Goal: Task Accomplishment & Management: Manage account settings

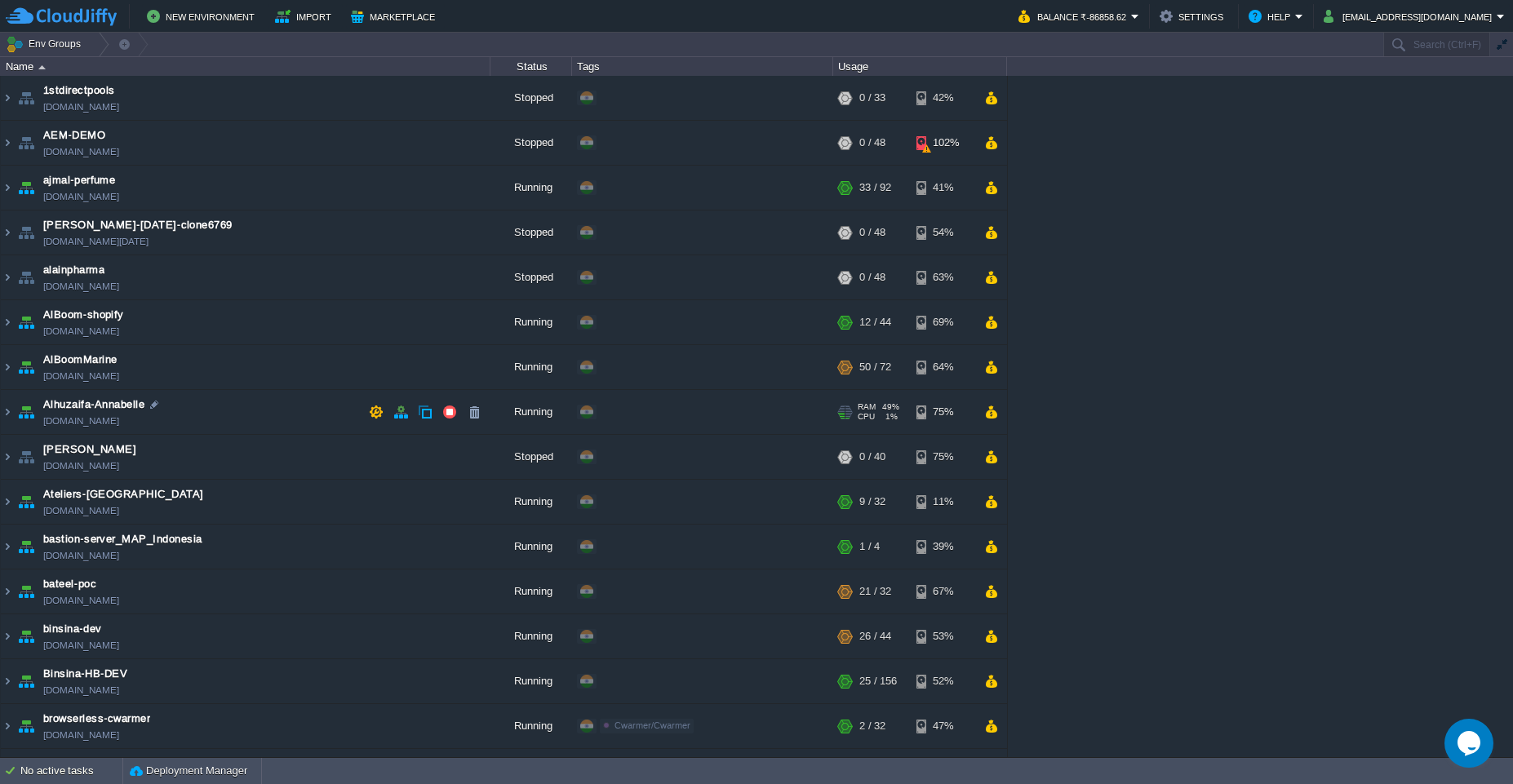
click at [232, 412] on td "Alhuzaifa-[PERSON_NAME] [PERSON_NAME][DOMAIN_NAME]" at bounding box center [245, 412] width 489 height 45
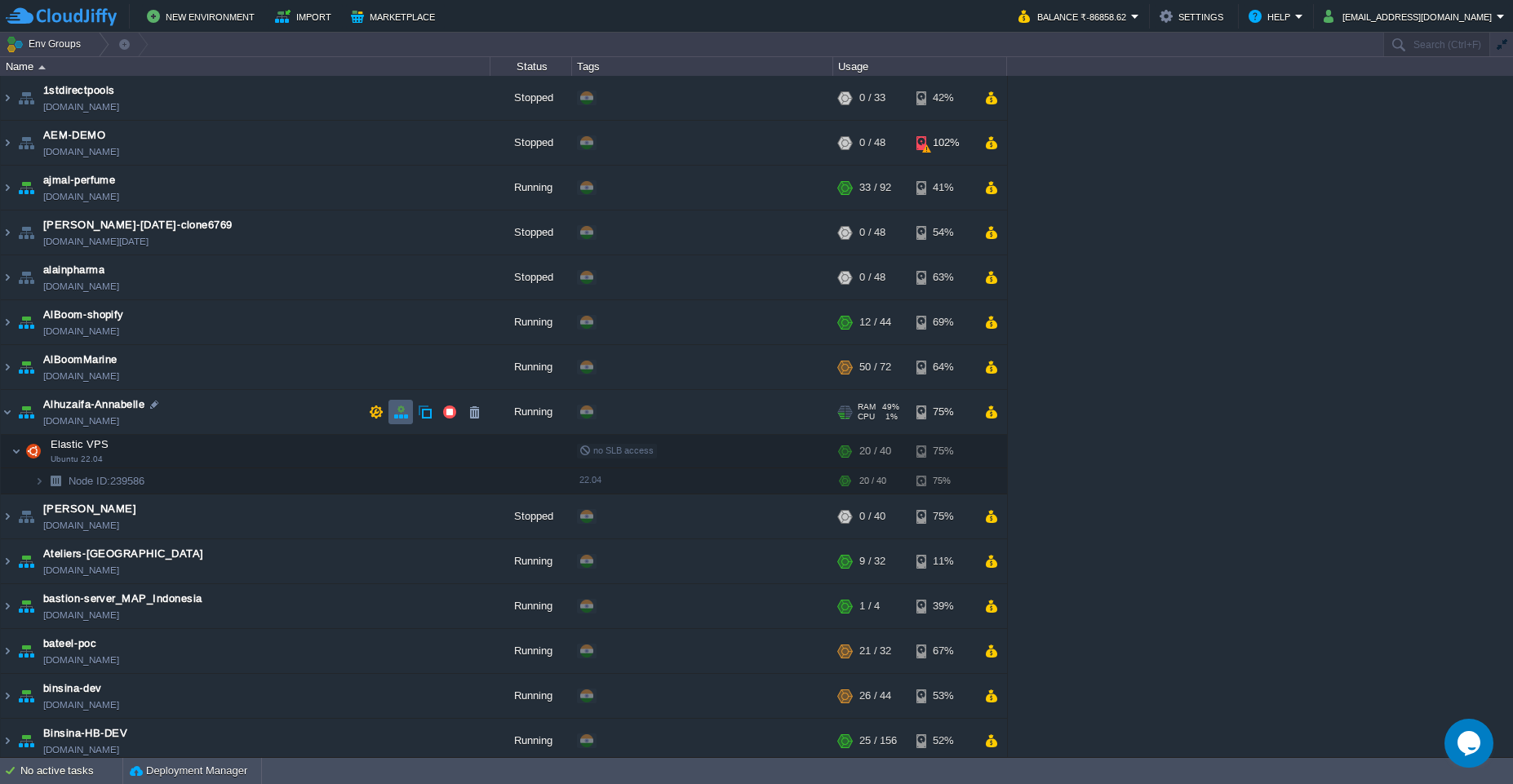
click at [400, 414] on button "button" at bounding box center [401, 411] width 14 height 14
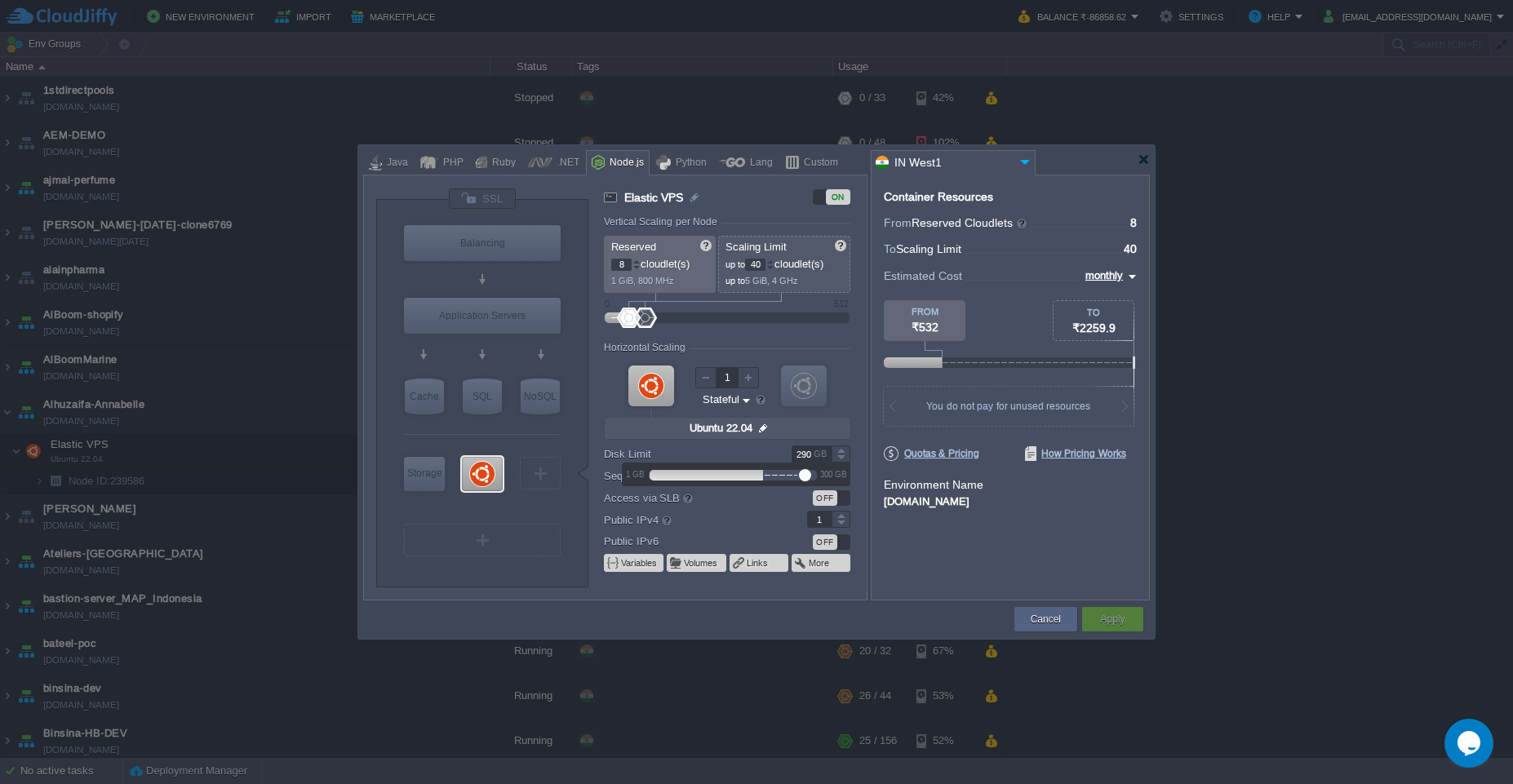
drag, startPoint x: 802, startPoint y: 455, endPoint x: 786, endPoint y: 455, distance: 16.0
click at [786, 455] on div "290 GB" at bounding box center [811, 454] width 80 height 17
click at [1054, 563] on div "Container Resources From Reserved Cloudlets ... = 8 not added To Scaling Limit …" at bounding box center [1010, 387] width 279 height 426
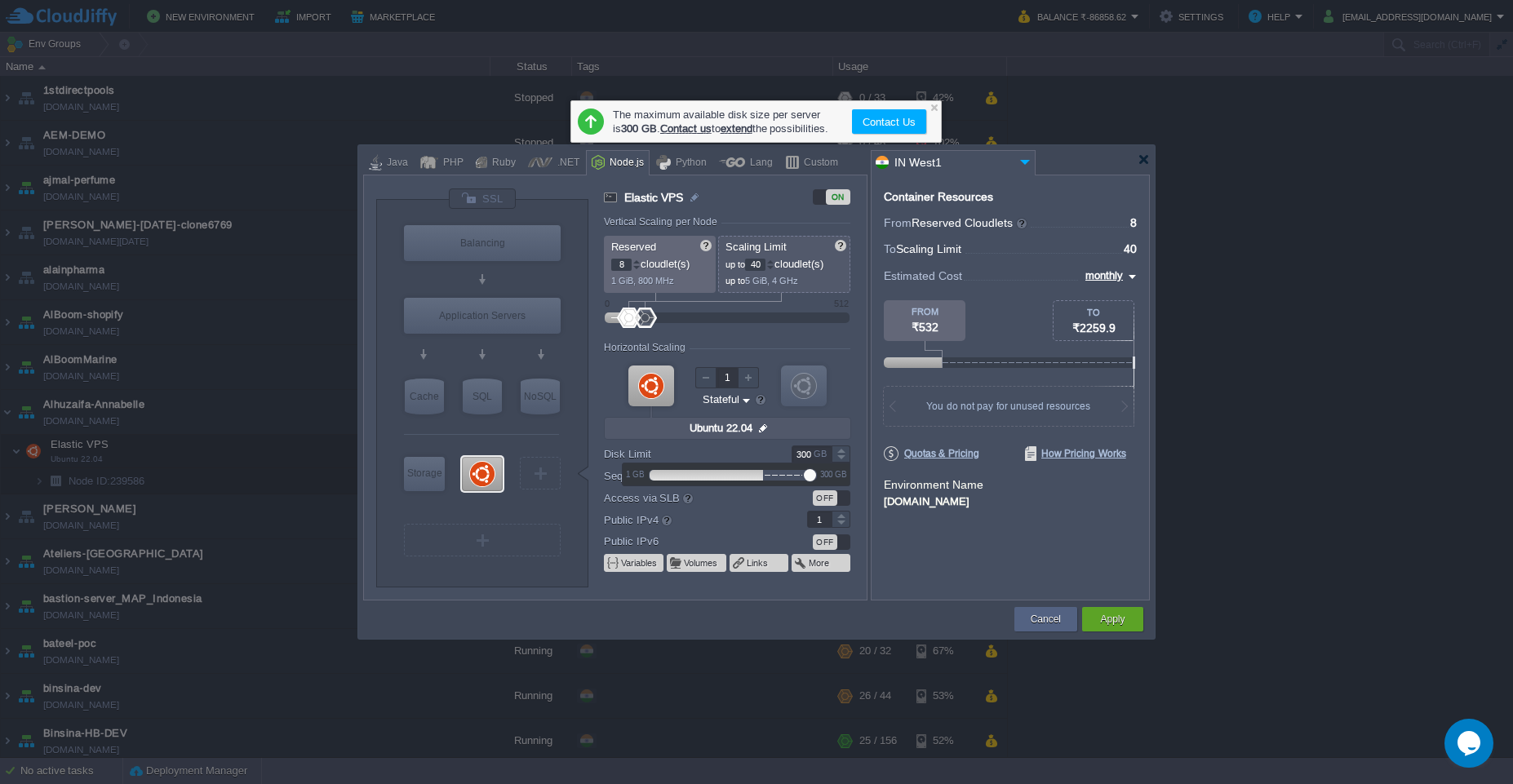
click at [840, 453] on div at bounding box center [840, 449] width 19 height 8
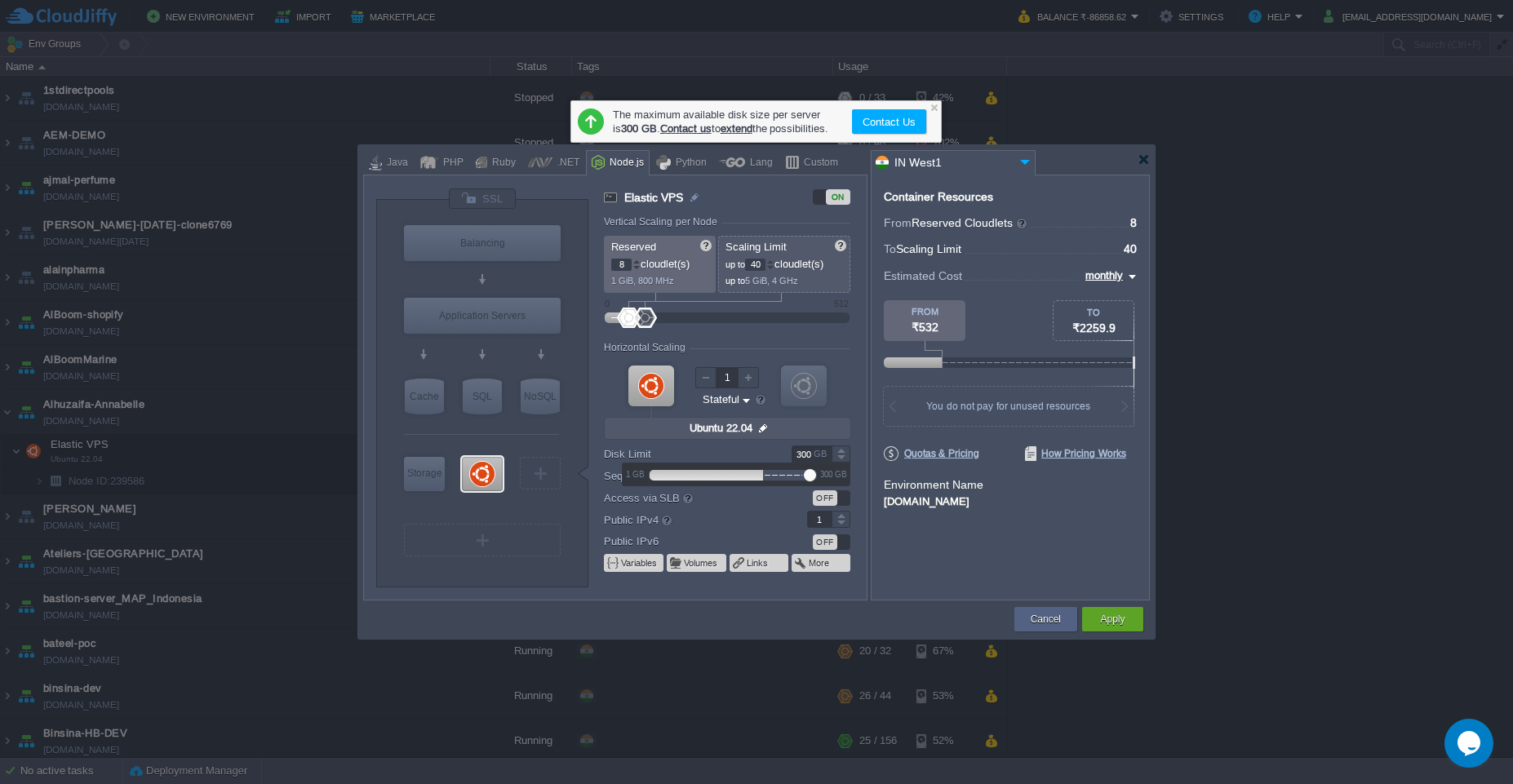
click at [840, 453] on div at bounding box center [840, 449] width 19 height 8
type input "299"
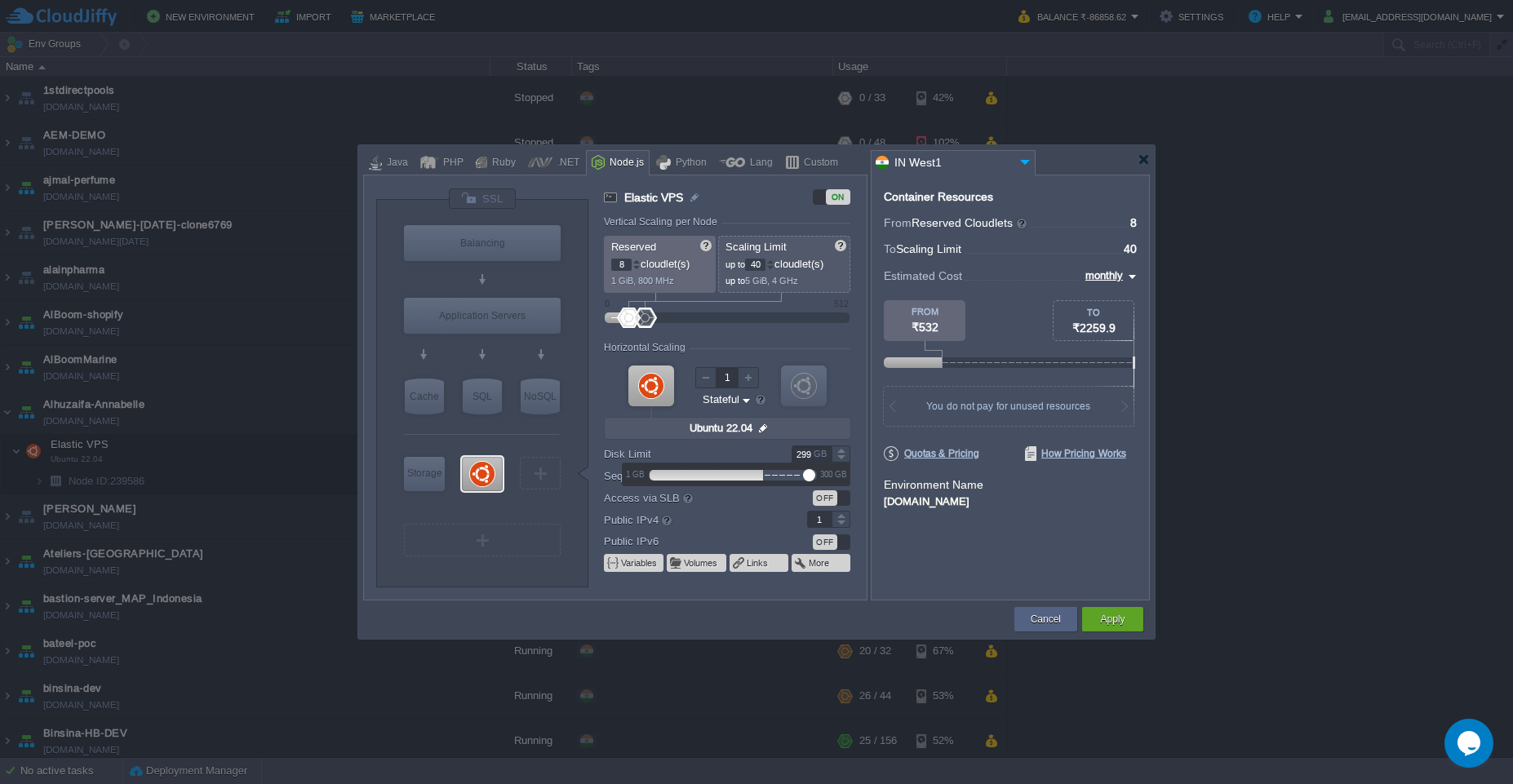
drag, startPoint x: 840, startPoint y: 453, endPoint x: 809, endPoint y: 476, distance: 38.6
click at [809, 476] on body "New Environment Import Marketplace Bonus ₹0.00 Upgrade Account Balance ₹-86858.…" at bounding box center [756, 392] width 1513 height 784
click at [809, 476] on div at bounding box center [809, 476] width 13 height 13
click at [1038, 530] on div "Container Resources From Reserved Cloudlets ... = 8 not added To Scaling Limit …" at bounding box center [1010, 387] width 279 height 426
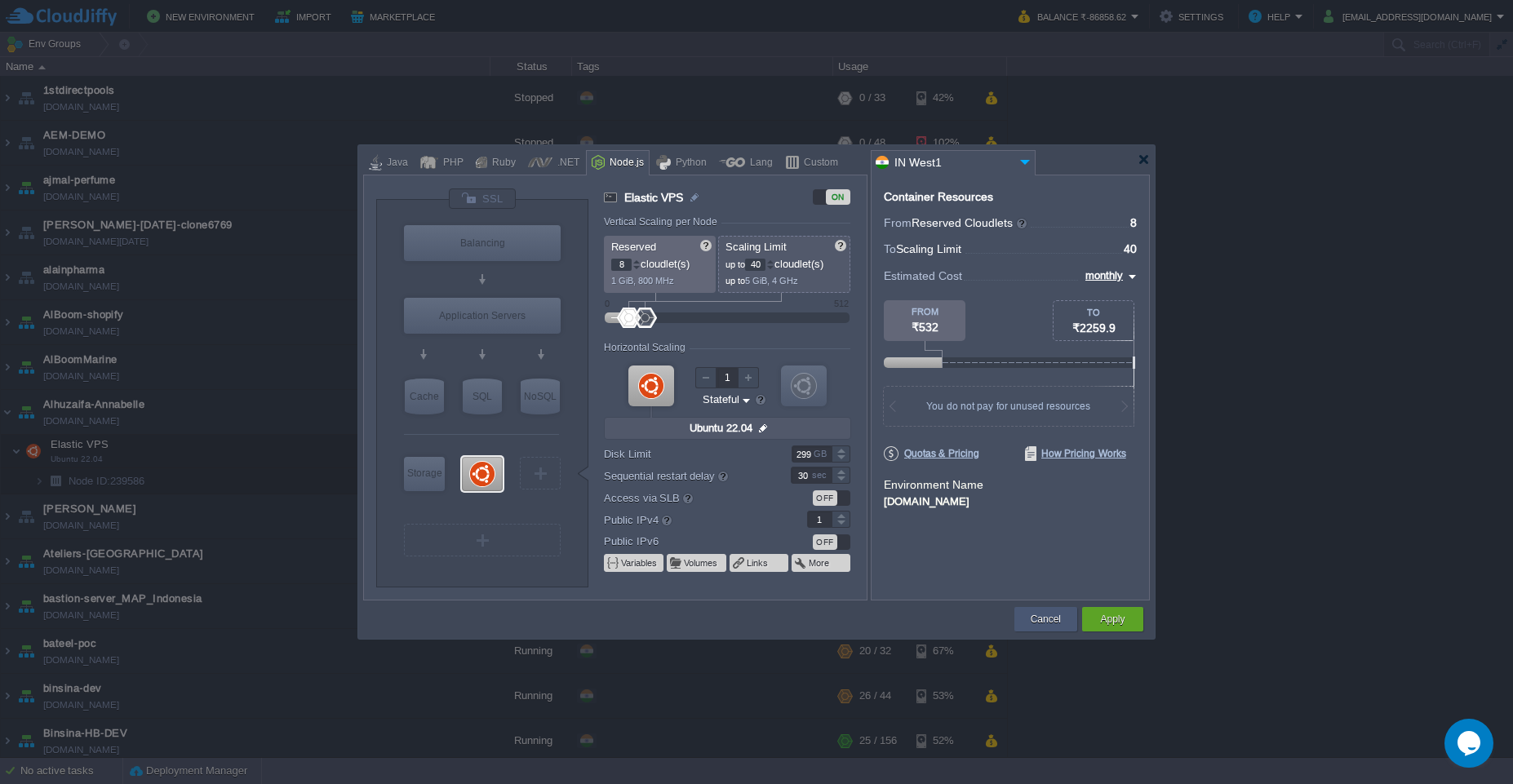
click at [1049, 620] on button "Cancel" at bounding box center [1045, 619] width 30 height 16
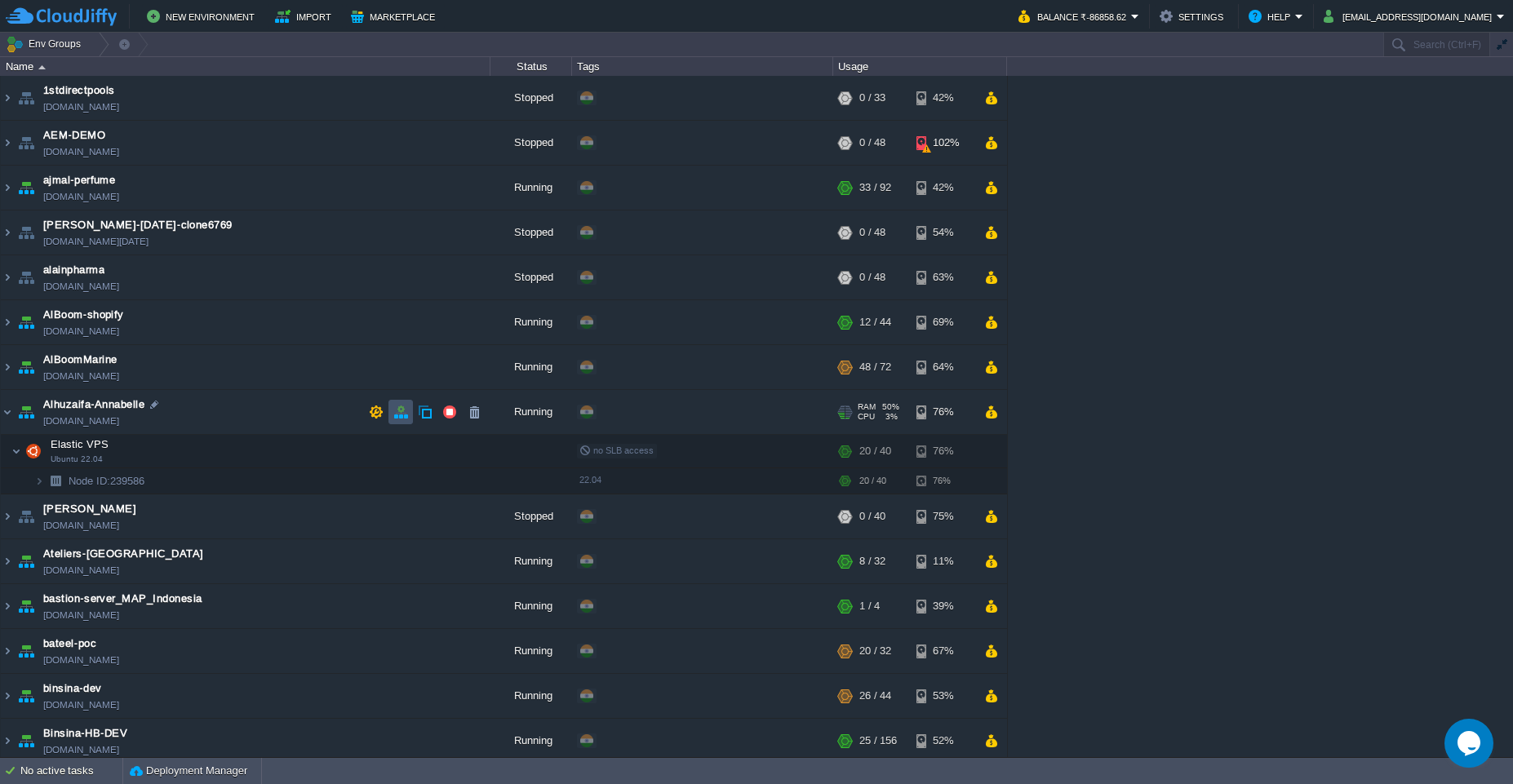
click at [403, 413] on button "button" at bounding box center [401, 411] width 14 height 14
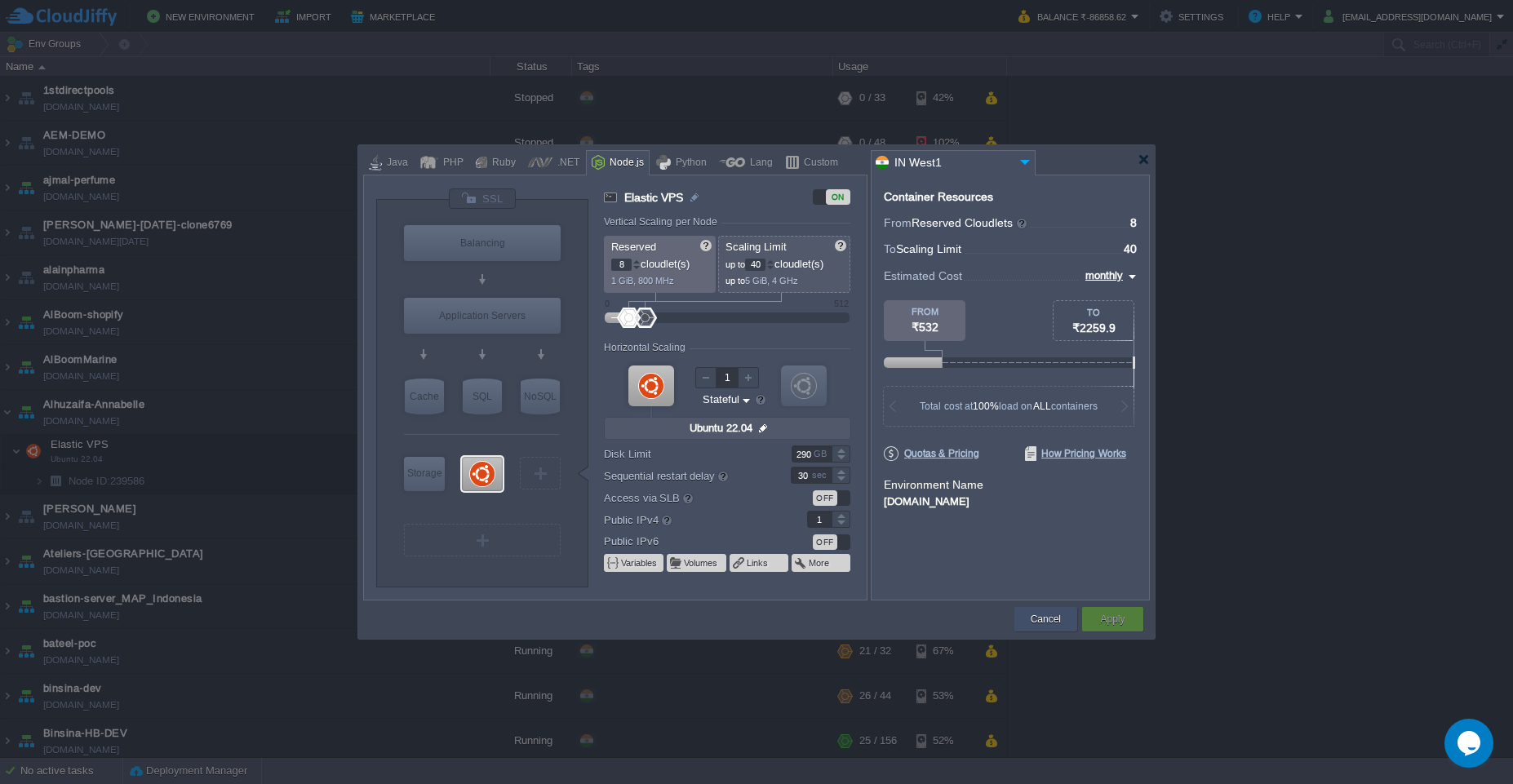
click at [1035, 621] on button "Cancel" at bounding box center [1045, 619] width 30 height 16
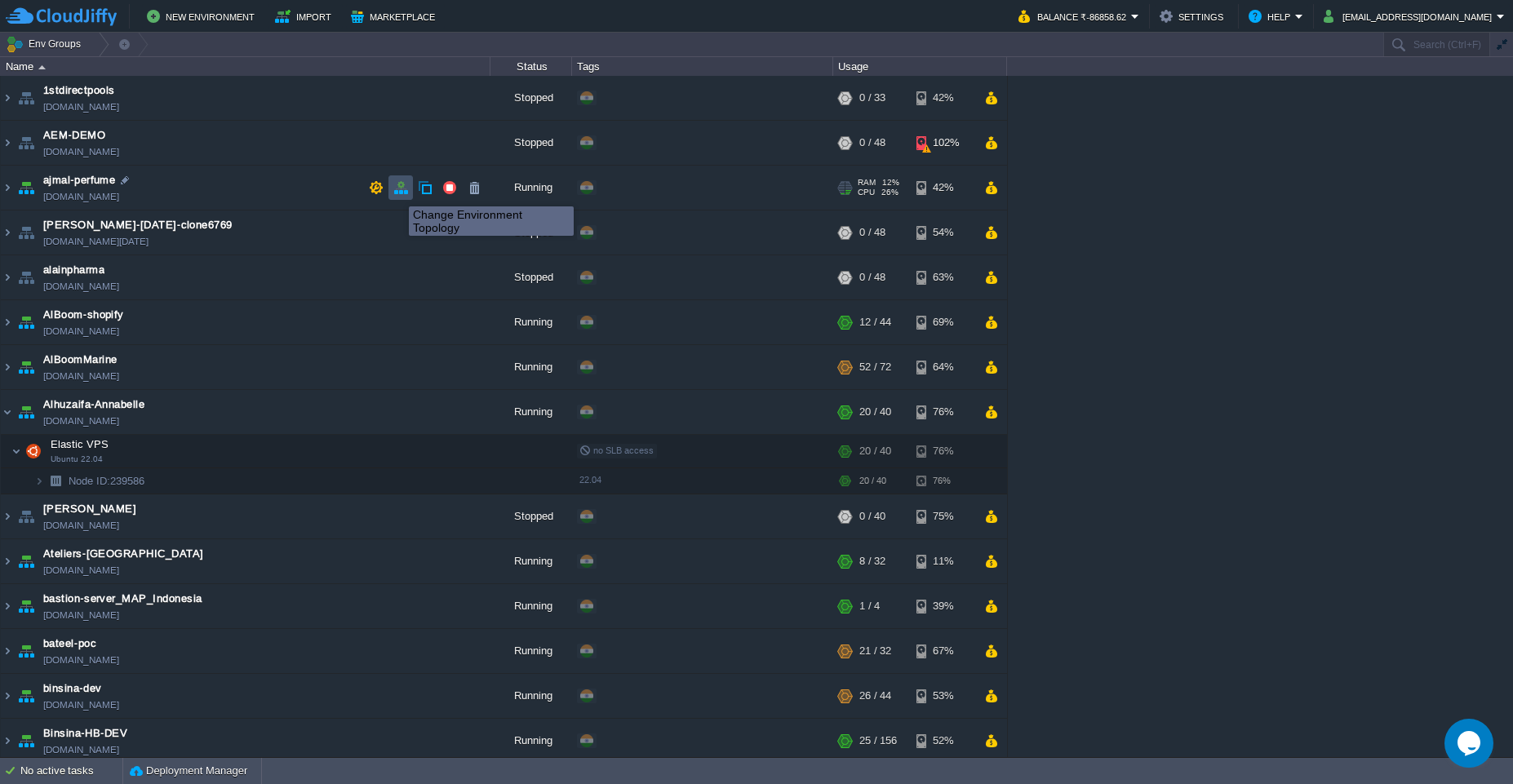
click at [396, 192] on button "button" at bounding box center [401, 187] width 14 height 14
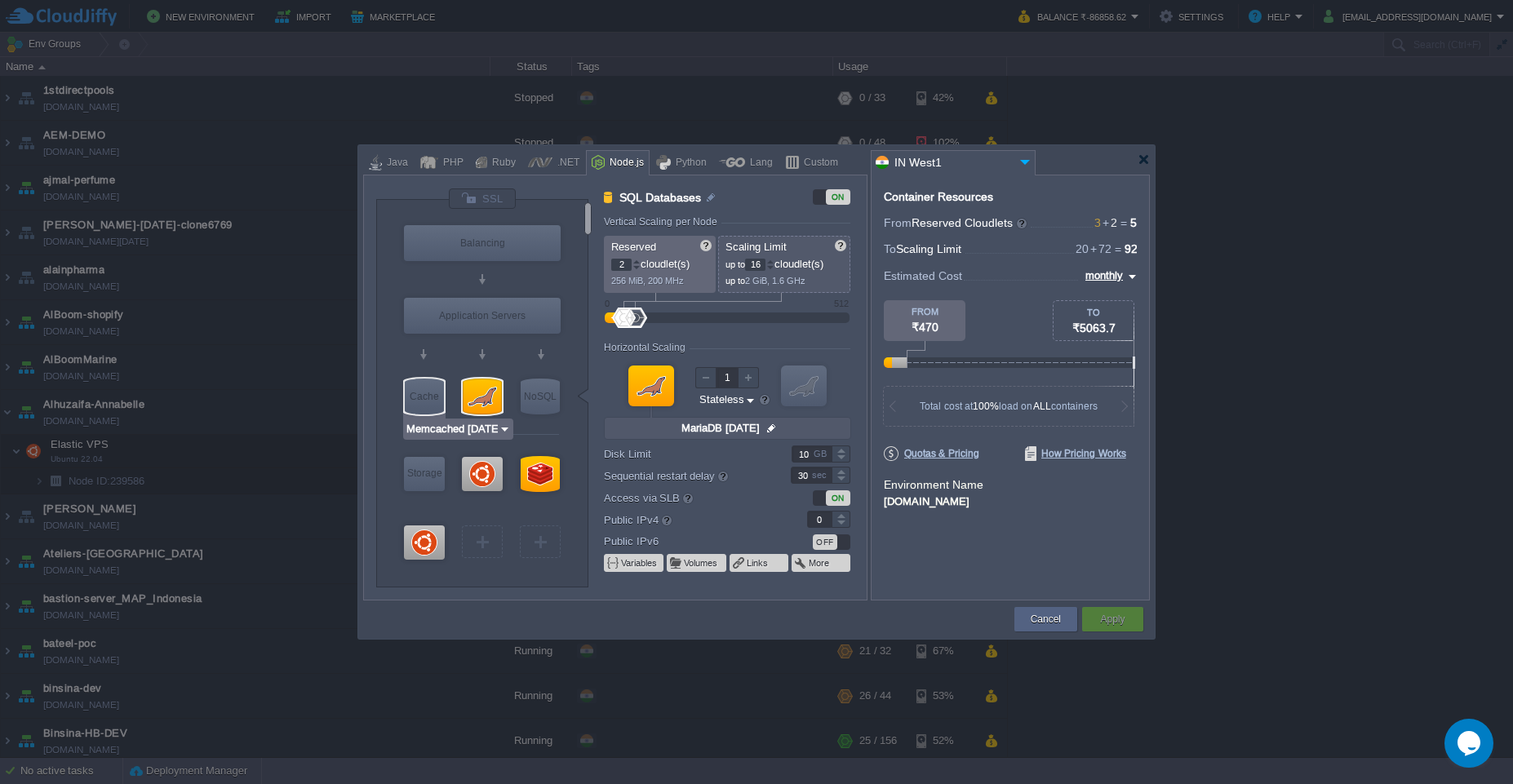
type input "Ubuntu 20.04"
click at [1053, 613] on button "Cancel" at bounding box center [1045, 619] width 30 height 16
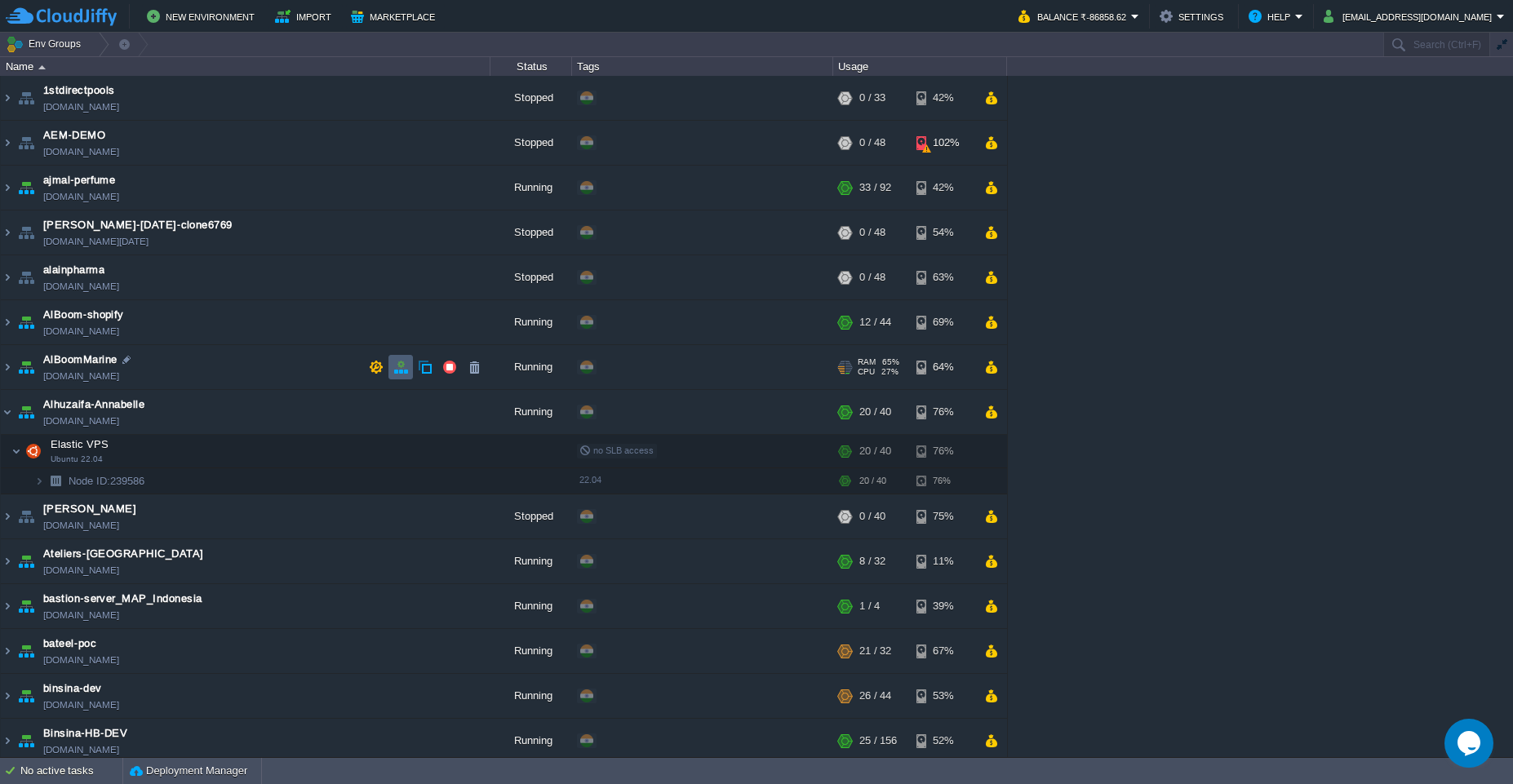
click at [404, 371] on button "button" at bounding box center [401, 367] width 14 height 14
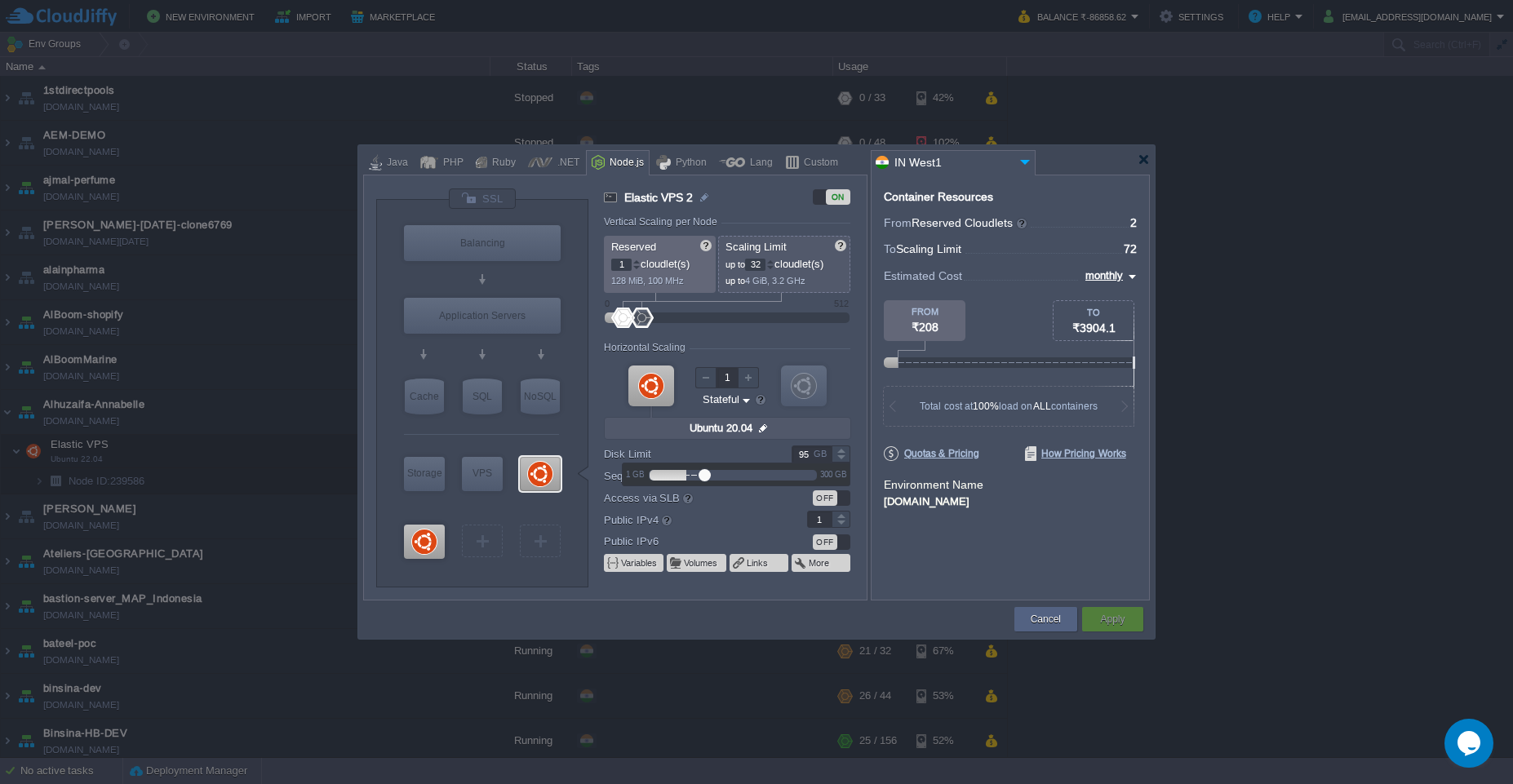
drag, startPoint x: 813, startPoint y: 455, endPoint x: 788, endPoint y: 452, distance: 25.2
click at [788, 452] on div "95 GB" at bounding box center [811, 454] width 80 height 17
type input "1"
type input "250"
click at [1046, 569] on div "Container Resources From Reserved Cloudlets ... = 2 not added To Scaling Limit …" at bounding box center [1010, 387] width 279 height 426
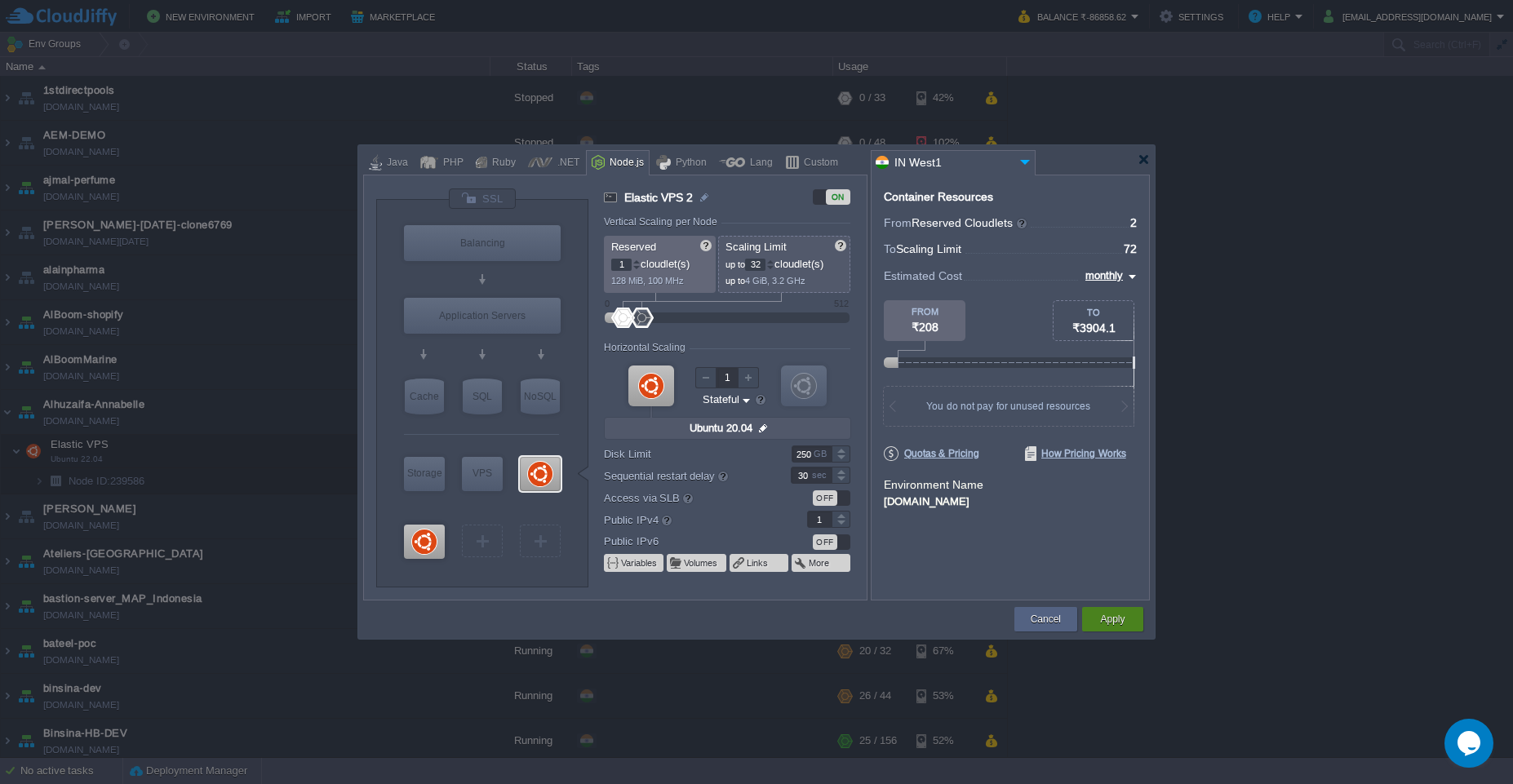
click at [1113, 619] on button "Apply" at bounding box center [1111, 619] width 24 height 16
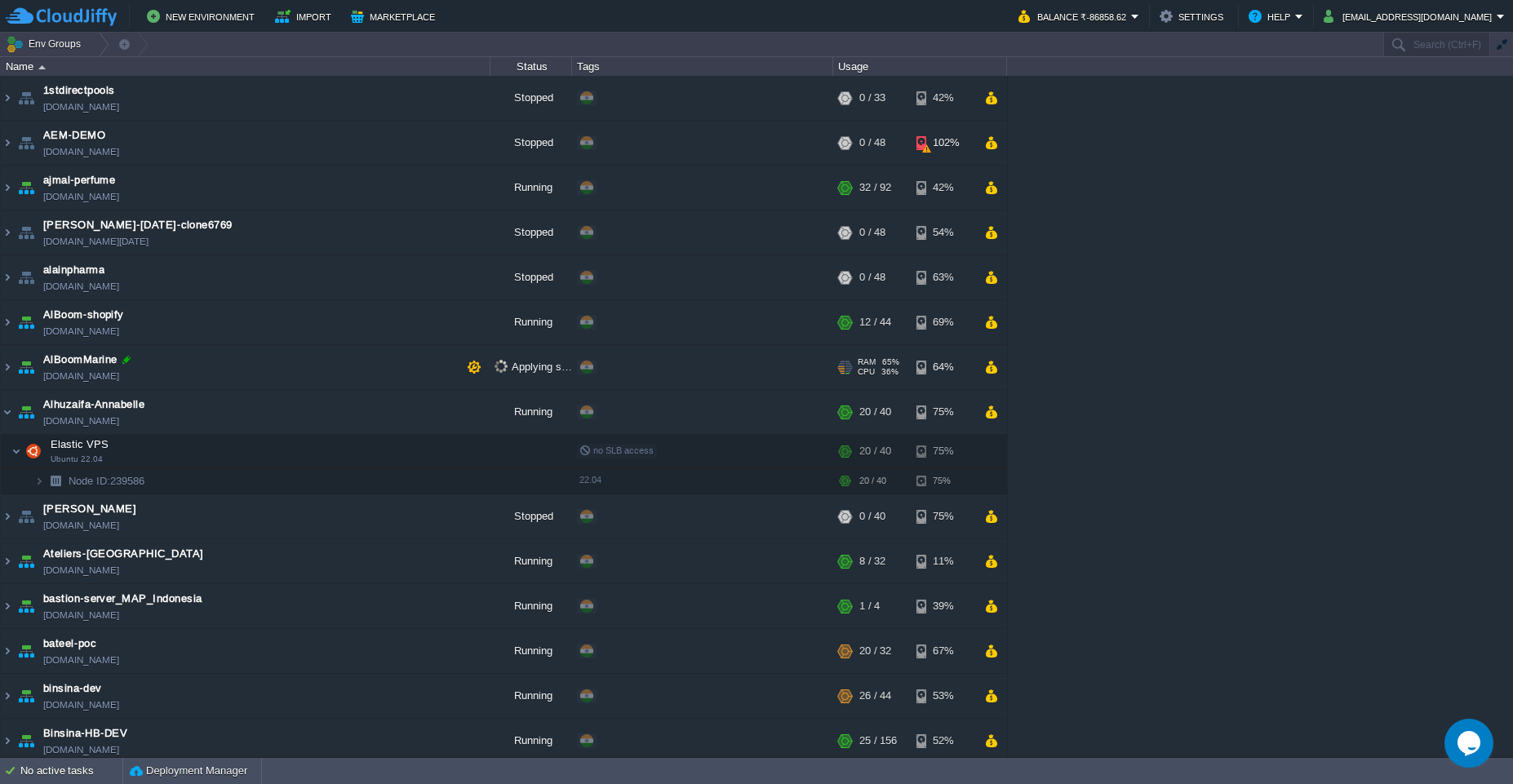
click at [125, 361] on div at bounding box center [127, 360] width 14 height 14
type input "AlBoomMarine+veppy-media"
click at [313, 367] on td "AlBoomMarine+veppy-media [DOMAIN_NAME]" at bounding box center [245, 368] width 489 height 45
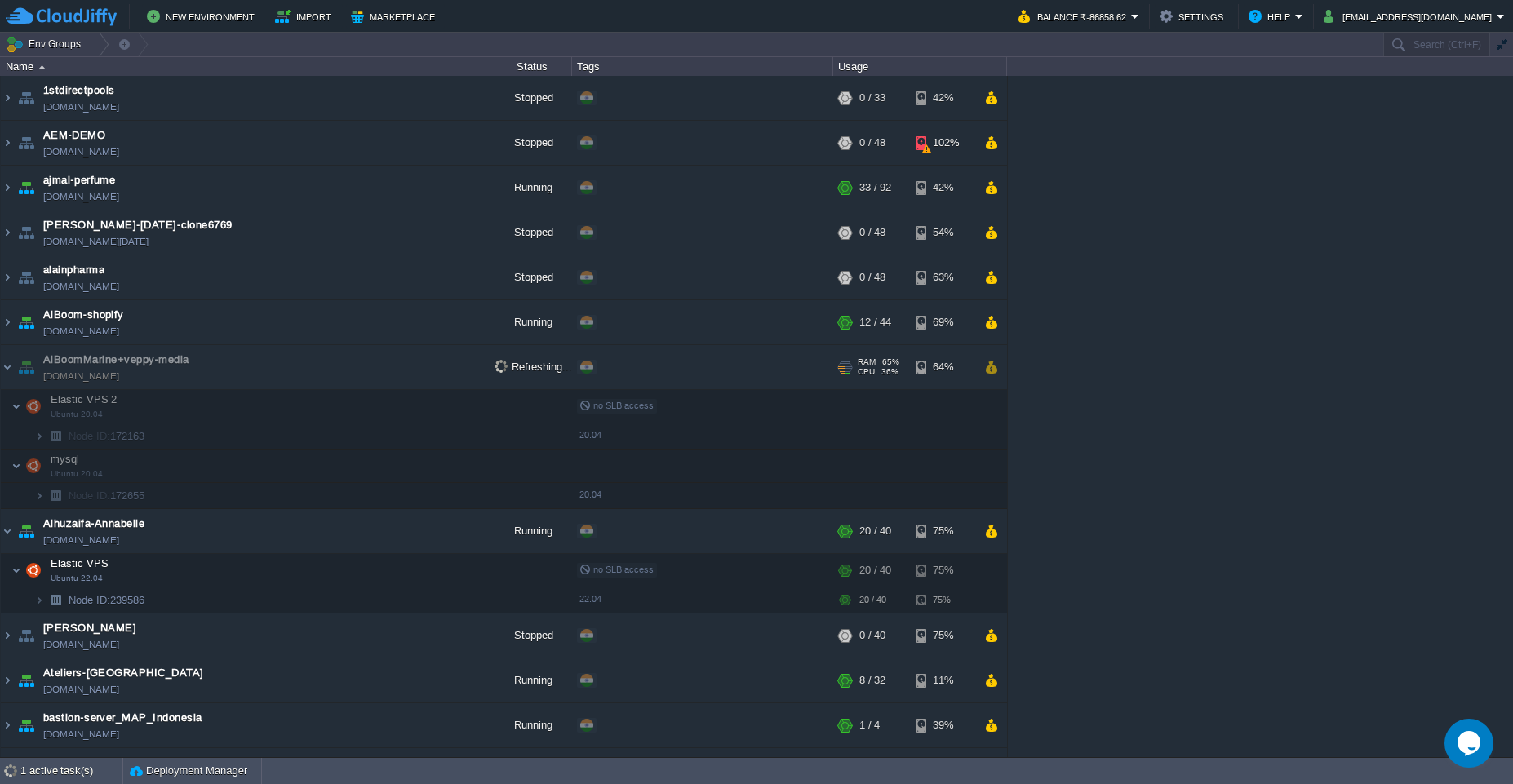
click at [326, 380] on td "AlBoomMarine+veppy-media [DOMAIN_NAME]" at bounding box center [245, 368] width 489 height 45
